Goal: Information Seeking & Learning: Understand process/instructions

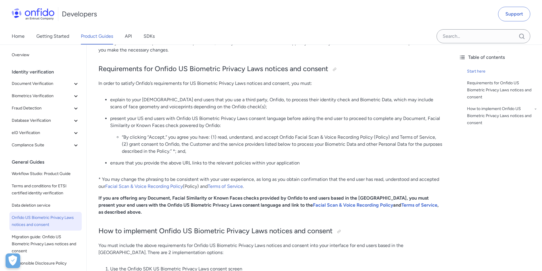
scroll to position [234, 0]
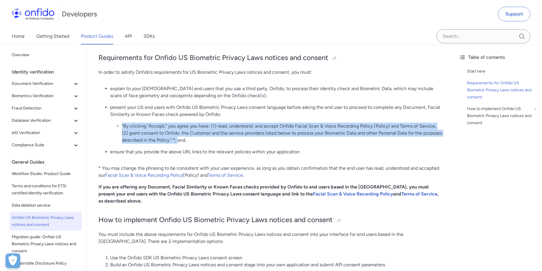
drag, startPoint x: 177, startPoint y: 140, endPoint x: 118, endPoint y: 127, distance: 60.7
click at [122, 127] on li "“By clicking “Accept,” you agree you have: (1) read, understand, and accept Onf…" at bounding box center [282, 133] width 320 height 21
click at [267, 127] on li "“By clicking “Accept,” you agree you have: (1) read, understand, and accept Onf…" at bounding box center [282, 133] width 320 height 21
drag, startPoint x: 171, startPoint y: 139, endPoint x: 121, endPoint y: 126, distance: 51.8
click at [121, 126] on ul "“By clicking “Accept,” you agree you have: (1) read, understand, and accept Onf…" at bounding box center [276, 133] width 332 height 21
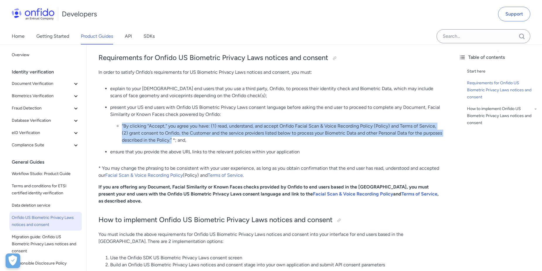
click at [209, 134] on li "“By clicking “Accept,” you agree you have: (1) read, understand, and accept Onf…" at bounding box center [282, 133] width 320 height 21
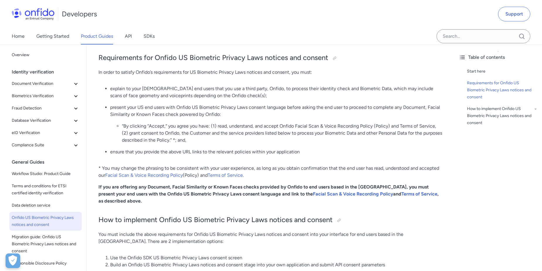
click at [280, 125] on li "“By clicking “Accept,” you agree you have: (1) read, understand, and accept Onf…" at bounding box center [282, 133] width 320 height 21
drag, startPoint x: 280, startPoint y: 126, endPoint x: 388, endPoint y: 127, distance: 108.7
click at [388, 127] on li "“By clicking “Accept,” you agree you have: (1) read, understand, and accept Onf…" at bounding box center [282, 133] width 320 height 21
click at [157, 176] on link "Facial Scan & Voice Recording Policy" at bounding box center [144, 176] width 78 height 6
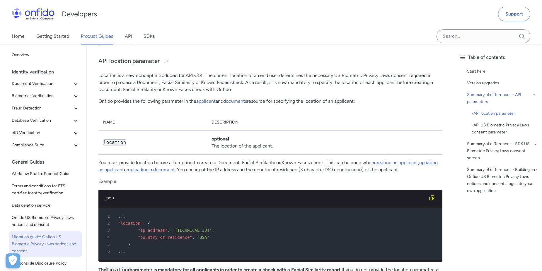
scroll to position [391, 0]
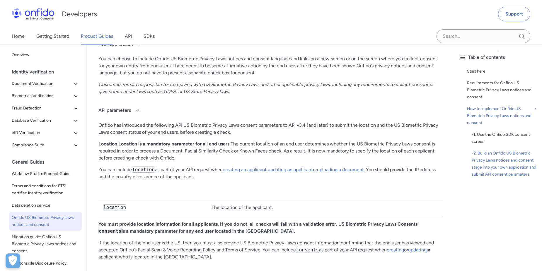
scroll to position [937, 0]
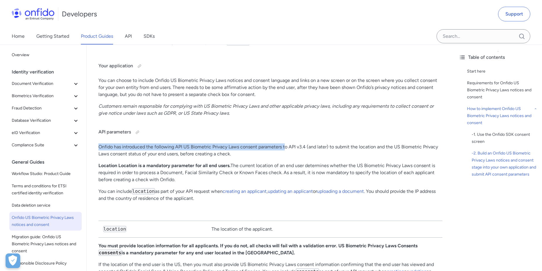
drag, startPoint x: 98, startPoint y: 139, endPoint x: 286, endPoint y: 142, distance: 187.8
click at [286, 144] on p "Onfido has introduced the following API US Biometric Privacy Laws consent param…" at bounding box center [270, 151] width 344 height 14
drag, startPoint x: 286, startPoint y: 142, endPoint x: 268, endPoint y: 141, distance: 17.9
click at [268, 144] on p "Onfido has introduced the following API US Biometric Privacy Laws consent param…" at bounding box center [270, 151] width 344 height 14
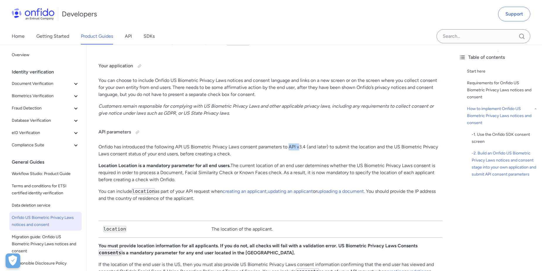
drag, startPoint x: 289, startPoint y: 138, endPoint x: 301, endPoint y: 139, distance: 12.0
click at [301, 144] on p "Onfido has introduced the following API US Biometric Privacy Laws consent param…" at bounding box center [270, 151] width 344 height 14
drag, startPoint x: 301, startPoint y: 139, endPoint x: 357, endPoint y: 142, distance: 56.3
click at [357, 144] on p "Onfido has introduced the following API US Biometric Privacy Laws consent param…" at bounding box center [270, 151] width 344 height 14
drag, startPoint x: 357, startPoint y: 142, endPoint x: 400, endPoint y: 146, distance: 43.6
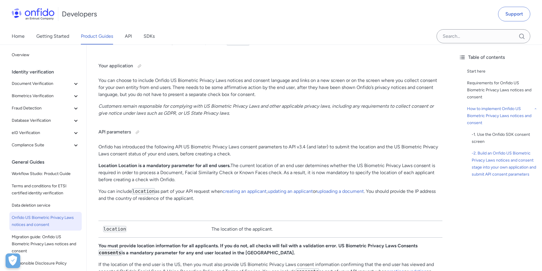
click at [400, 146] on p "Onfido has introduced the following API US Biometric Privacy Laws consent param…" at bounding box center [270, 151] width 344 height 14
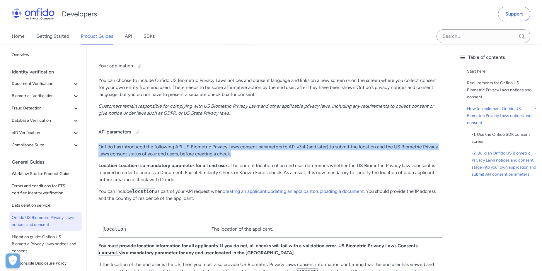
drag, startPoint x: 224, startPoint y: 144, endPoint x: 98, endPoint y: 137, distance: 126.4
copy p "Onfido has introduced the following API US Biometric Privacy Laws consent param…"
